Goal: Task Accomplishment & Management: Manage account settings

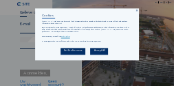
click at [94, 53] on div "Accept All" at bounding box center [99, 51] width 18 height 7
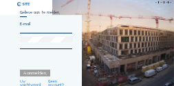
click at [32, 29] on div at bounding box center [46, 27] width 52 height 12
click at [32, 31] on div at bounding box center [46, 27] width 52 height 12
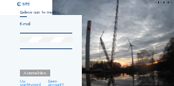
click at [32, 31] on div at bounding box center [46, 27] width 52 height 12
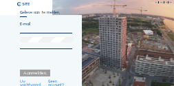
click at [29, 31] on div at bounding box center [46, 27] width 52 height 12
click at [26, 75] on div "Aanmelden." at bounding box center [35, 73] width 30 height 7
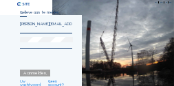
type input "[PERSON_NAME][EMAIL_ADDRESS][PERSON_NAME][DOMAIN_NAME]"
click at [27, 45] on div at bounding box center [46, 43] width 52 height 13
click at [27, 47] on div at bounding box center [46, 43] width 52 height 13
click at [27, 45] on div at bounding box center [46, 43] width 52 height 13
